Goal: Complete application form

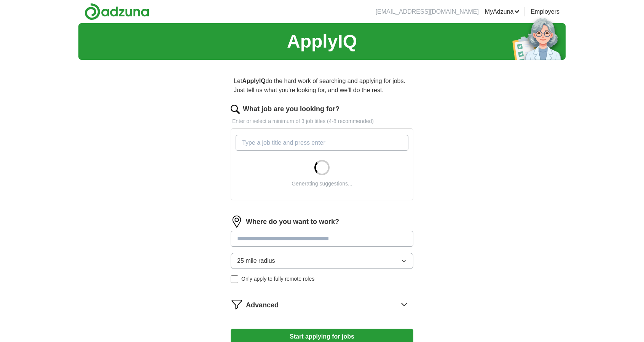
click at [295, 240] on input at bounding box center [322, 239] width 183 height 16
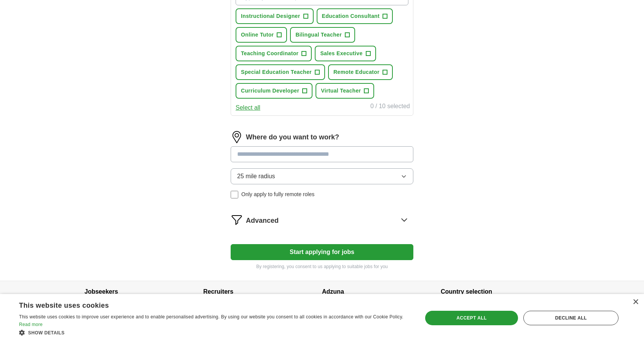
scroll to position [160, 0]
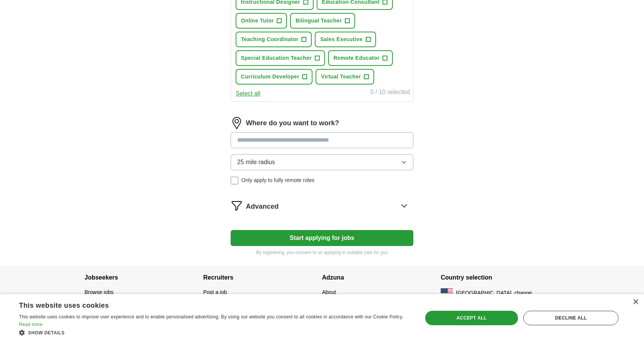
click at [368, 142] on input at bounding box center [322, 140] width 183 height 16
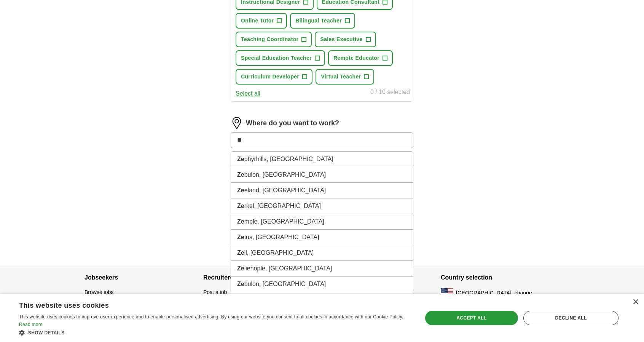
type input "*"
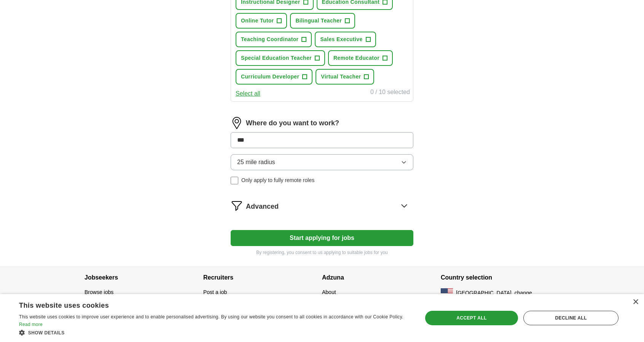
type input "****"
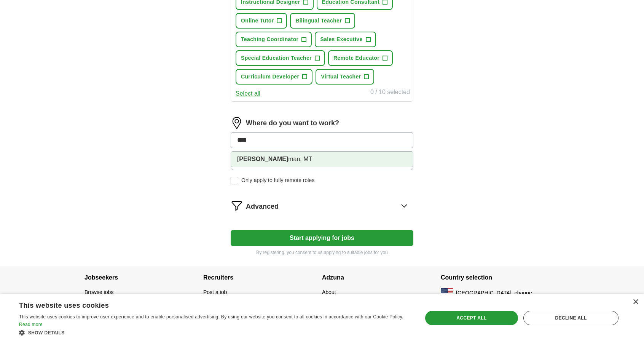
click at [291, 161] on li "[PERSON_NAME] man, MT" at bounding box center [322, 159] width 182 height 15
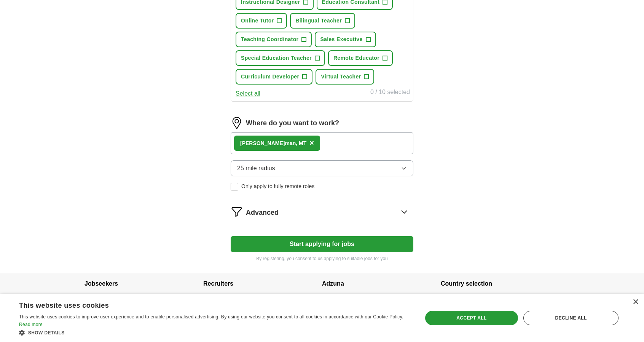
click at [298, 167] on button "25 mile radius" at bounding box center [322, 168] width 183 height 16
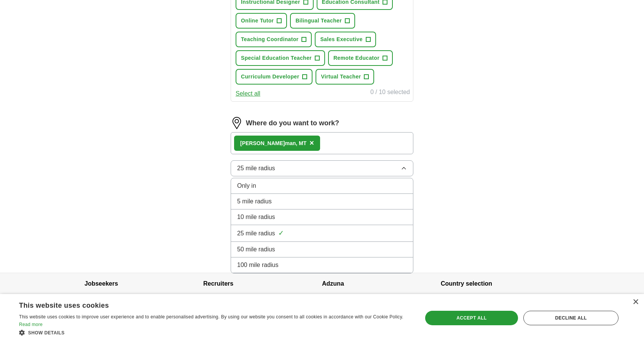
click at [290, 213] on div "10 mile radius" at bounding box center [322, 217] width 170 height 9
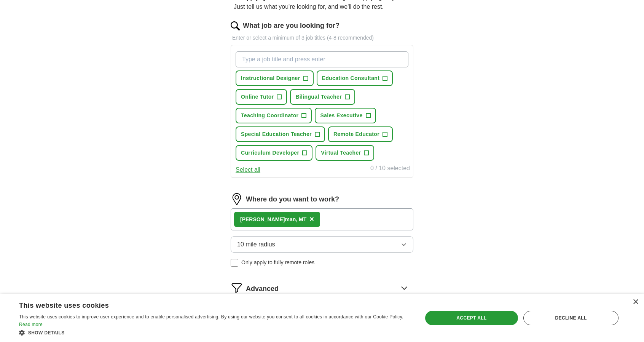
scroll to position [0, 0]
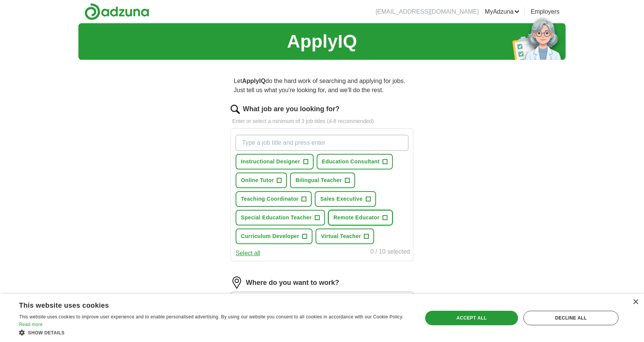
click at [388, 216] on button "Remote Educator +" at bounding box center [360, 218] width 65 height 16
click at [365, 237] on span "+" at bounding box center [367, 236] width 5 height 6
click at [289, 141] on input "What job are you looking for?" at bounding box center [322, 143] width 173 height 16
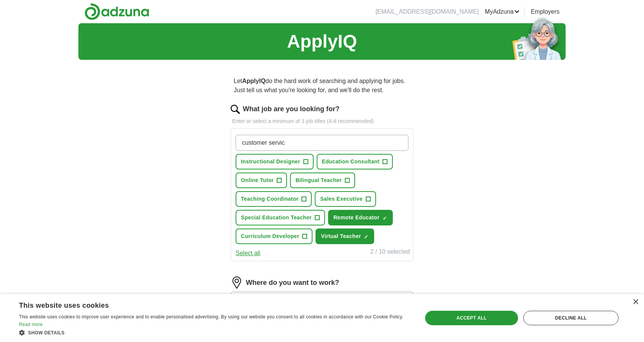
type input "customer service"
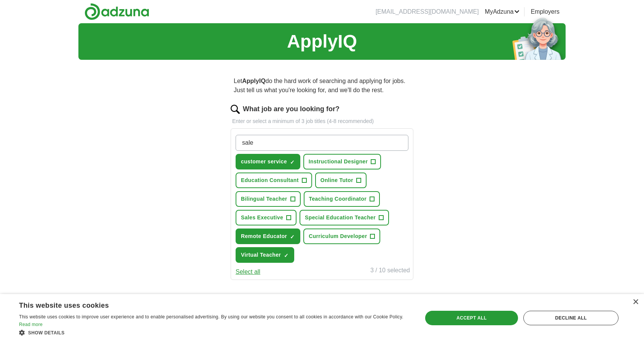
type input "sales"
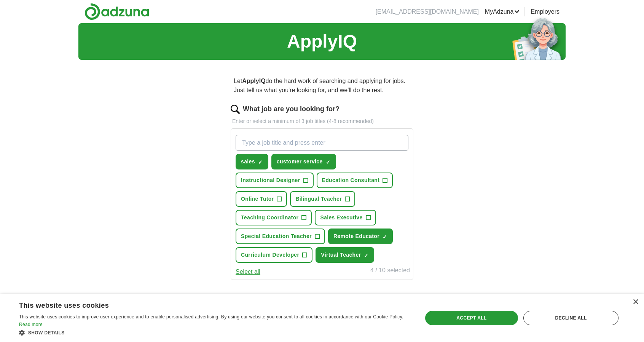
click at [639, 304] on div "× This website uses cookies This website uses cookies to improve user experienc…" at bounding box center [322, 318] width 644 height 48
click at [636, 303] on div "×" at bounding box center [636, 302] width 6 height 6
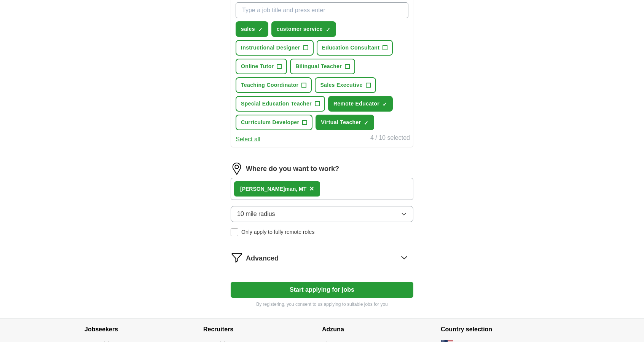
scroll to position [184, 0]
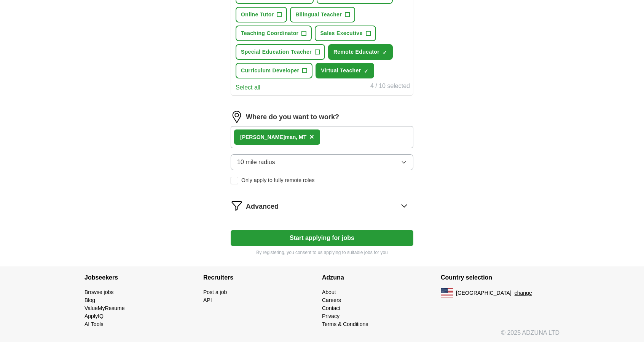
click at [407, 203] on icon at bounding box center [404, 206] width 12 height 12
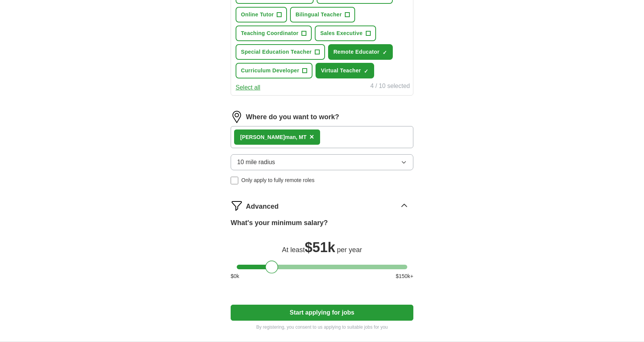
drag, startPoint x: 242, startPoint y: 268, endPoint x: 271, endPoint y: 272, distance: 29.2
click at [271, 272] on div at bounding box center [271, 267] width 13 height 13
click at [290, 310] on button "Start applying for jobs" at bounding box center [322, 313] width 183 height 16
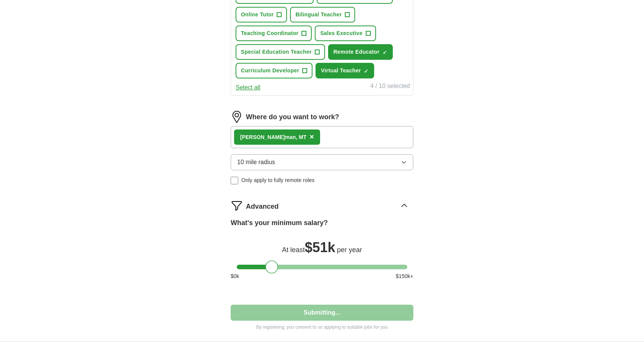
select select "**"
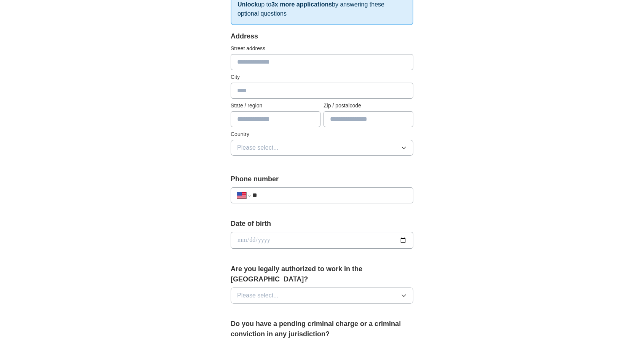
scroll to position [152, 0]
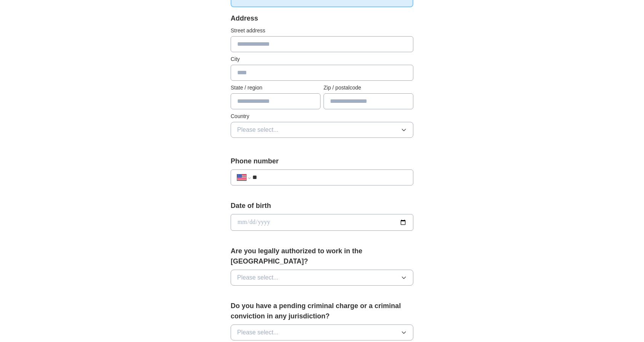
click at [295, 134] on button "Please select..." at bounding box center [322, 130] width 183 height 16
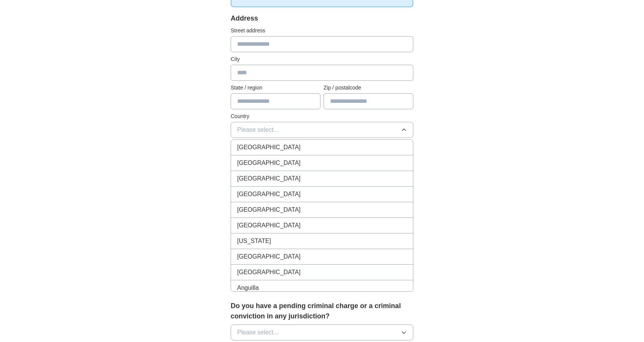
click at [291, 146] on div "[GEOGRAPHIC_DATA]" at bounding box center [322, 147] width 170 height 9
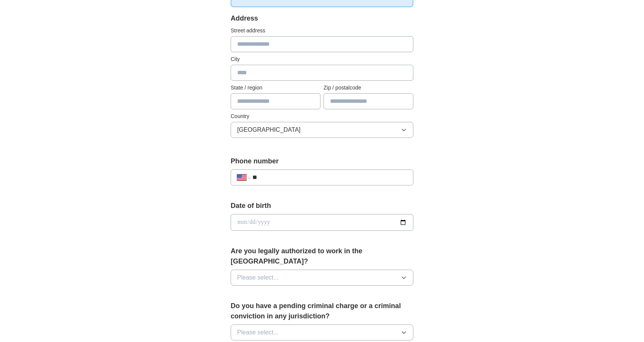
click at [291, 136] on button "[GEOGRAPHIC_DATA]" at bounding box center [322, 130] width 183 height 16
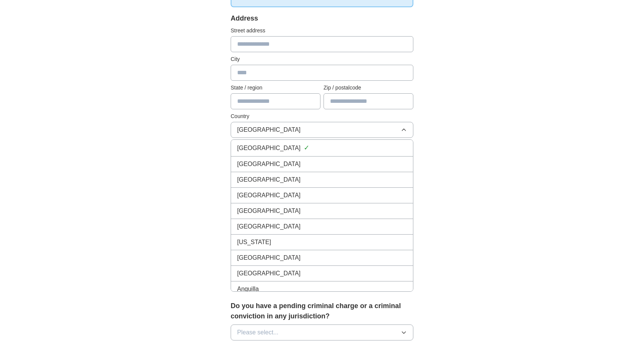
click at [290, 162] on div "[GEOGRAPHIC_DATA]" at bounding box center [322, 164] width 170 height 9
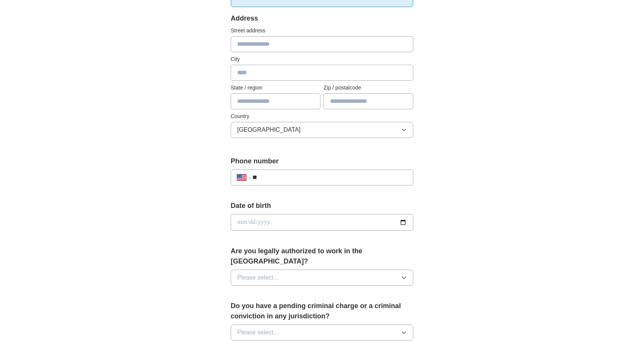
click at [284, 176] on input "**" at bounding box center [330, 177] width 155 height 9
type input "**********"
click at [311, 225] on input "date" at bounding box center [322, 222] width 183 height 17
click at [242, 222] on input "date" at bounding box center [322, 222] width 183 height 17
type input "**********"
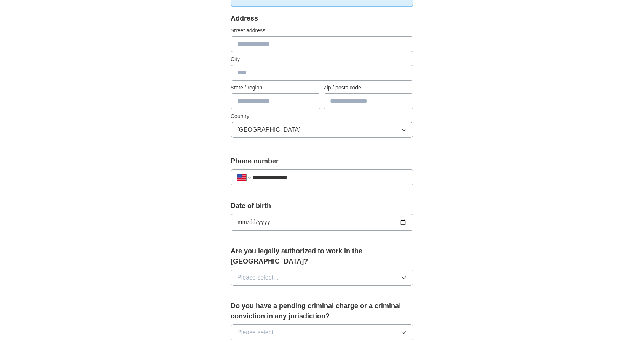
type input "**********"
click at [470, 214] on div "**********" at bounding box center [322, 218] width 488 height 694
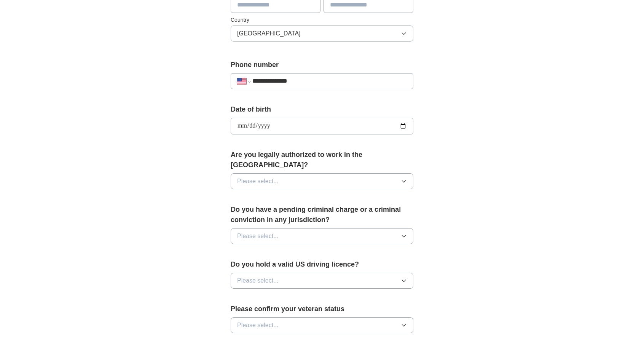
scroll to position [305, 0]
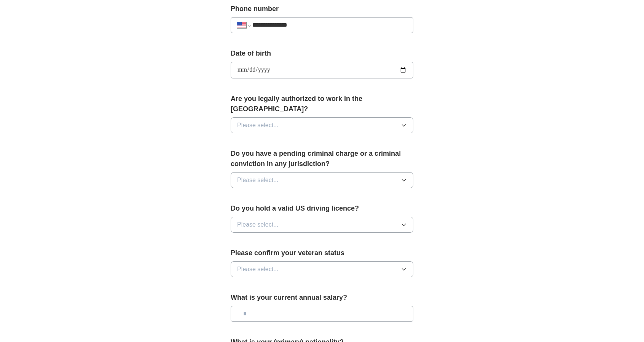
click at [355, 117] on button "Please select..." at bounding box center [322, 125] width 183 height 16
click at [337, 138] on div "Yes" at bounding box center [322, 142] width 170 height 9
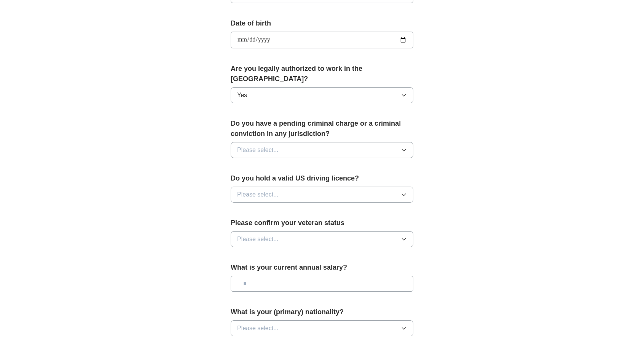
scroll to position [343, 0]
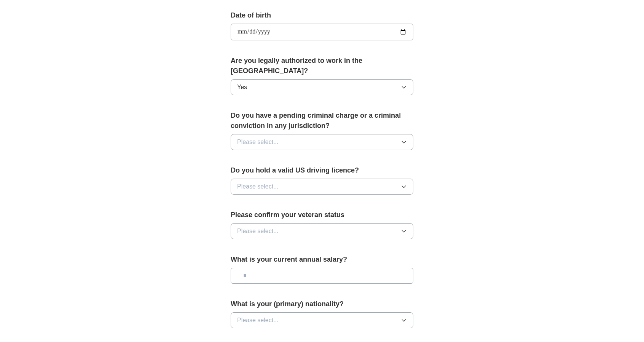
click at [331, 136] on button "Please select..." at bounding box center [322, 142] width 183 height 16
click at [321, 171] on div "No" at bounding box center [322, 175] width 170 height 9
click at [387, 179] on button "Please select..." at bounding box center [322, 187] width 183 height 16
click at [348, 196] on ul "Yes No" at bounding box center [322, 212] width 183 height 32
click at [346, 200] on div "Yes" at bounding box center [322, 204] width 170 height 9
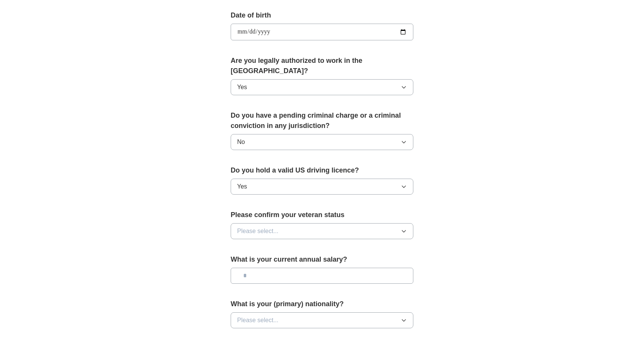
scroll to position [440, 0]
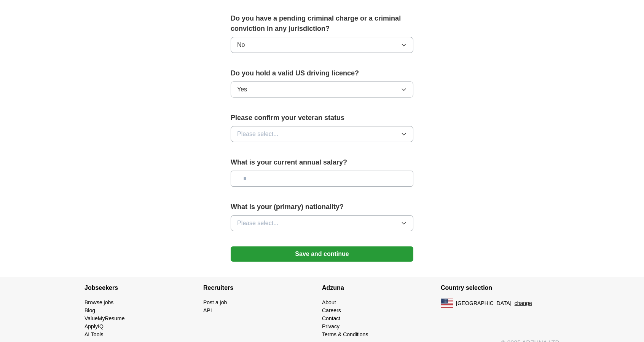
click at [294, 126] on button "Please select..." at bounding box center [322, 134] width 183 height 16
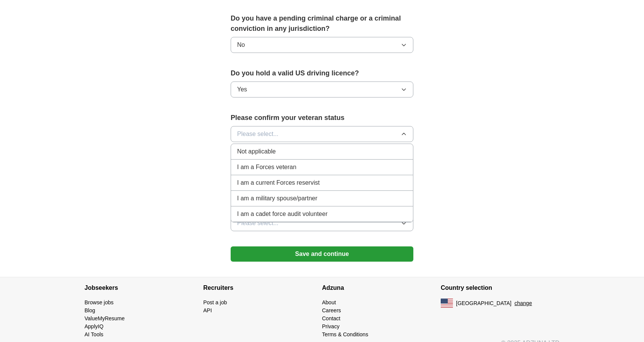
click at [283, 145] on li "Not applicable" at bounding box center [322, 152] width 182 height 16
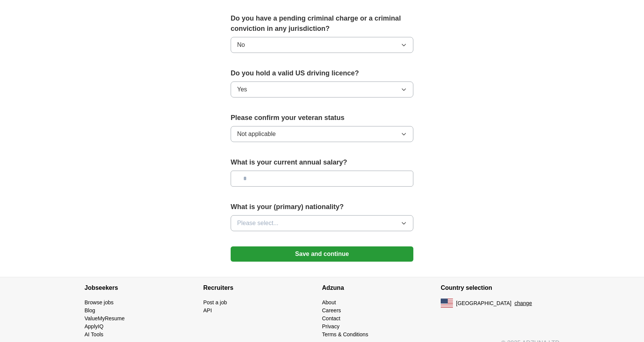
click at [283, 129] on button "Not applicable" at bounding box center [322, 134] width 183 height 16
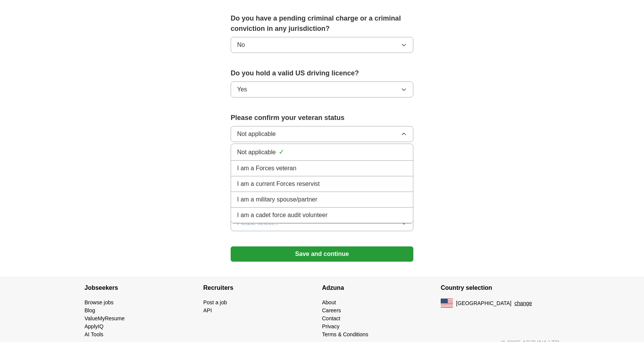
click at [283, 144] on li "Not applicable ✓" at bounding box center [322, 152] width 182 height 17
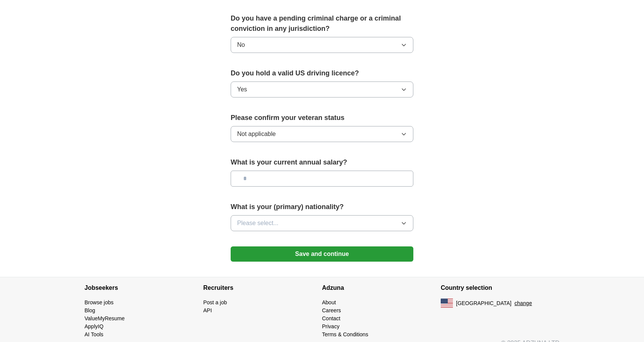
click at [343, 171] on input "text" at bounding box center [322, 179] width 183 height 16
type input "*******"
click at [305, 215] on button "Please select..." at bounding box center [322, 223] width 183 height 16
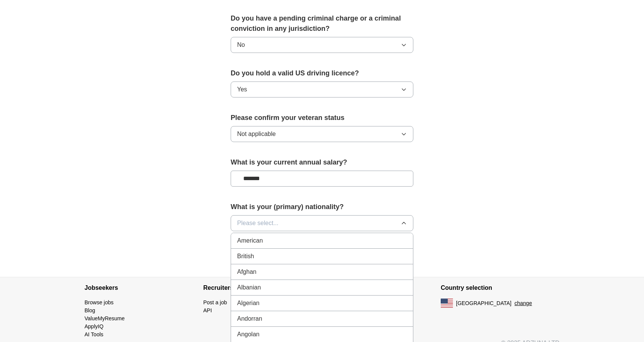
click at [293, 236] on div "American" at bounding box center [322, 240] width 170 height 9
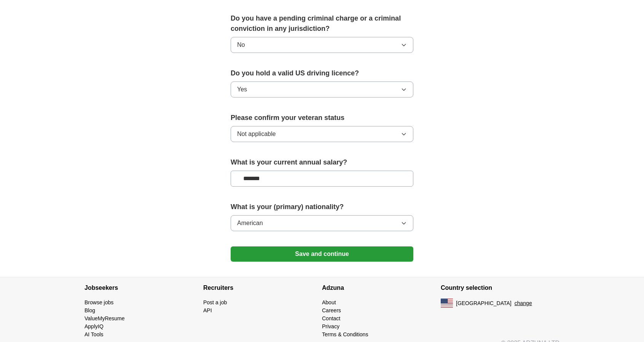
click at [295, 246] on button "Save and continue" at bounding box center [322, 253] width 183 height 15
